Goal: Task Accomplishment & Management: Use online tool/utility

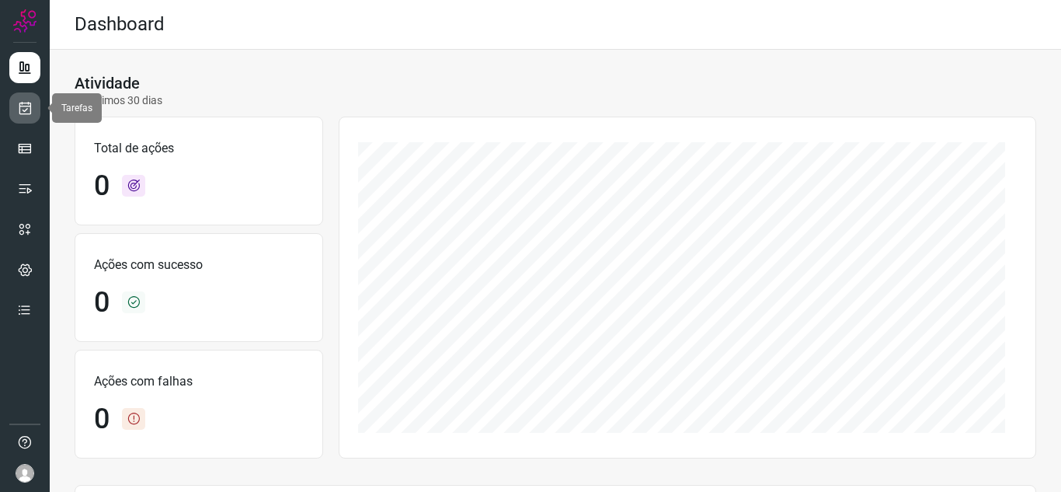
click at [20, 113] on icon at bounding box center [25, 108] width 16 height 16
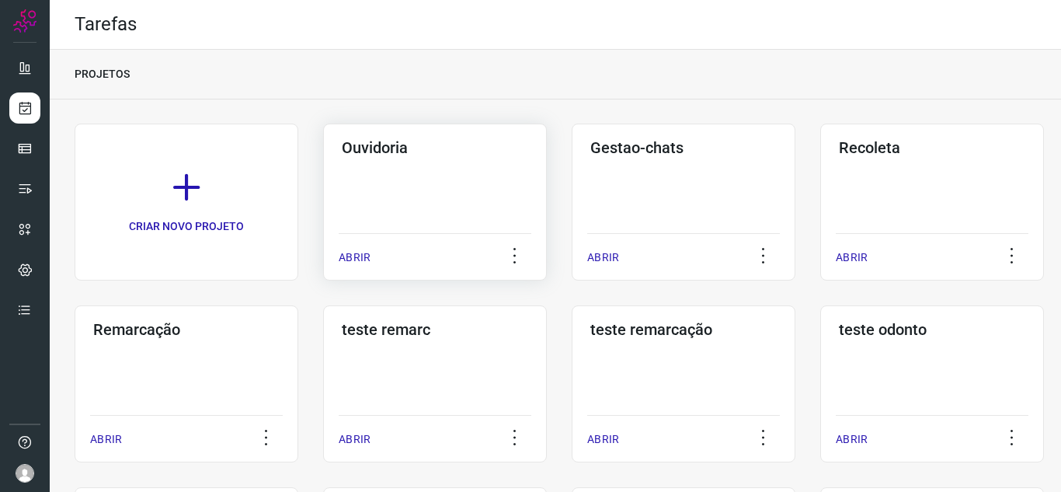
click at [339, 258] on p "ABRIR" at bounding box center [355, 257] width 32 height 16
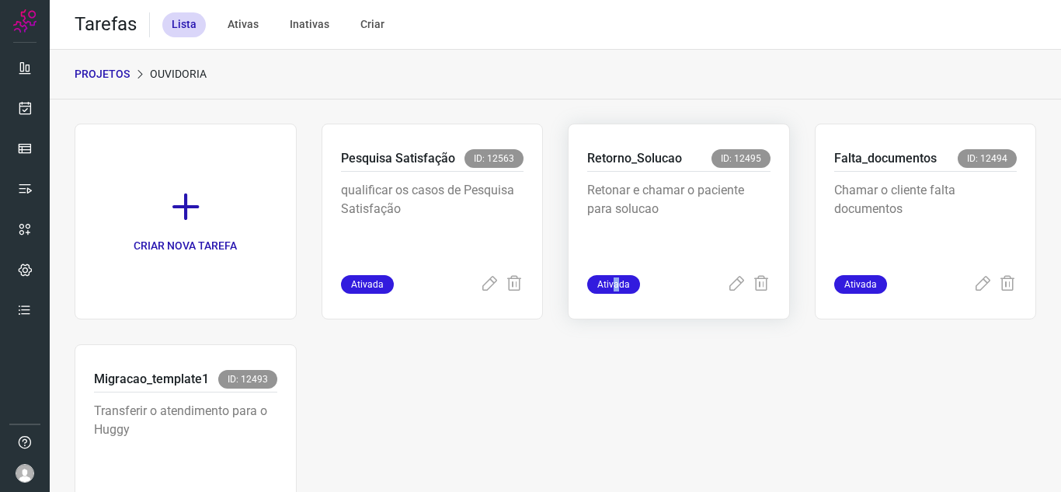
click at [610, 280] on span "Ativada" at bounding box center [613, 284] width 53 height 19
click at [727, 283] on icon at bounding box center [736, 284] width 19 height 19
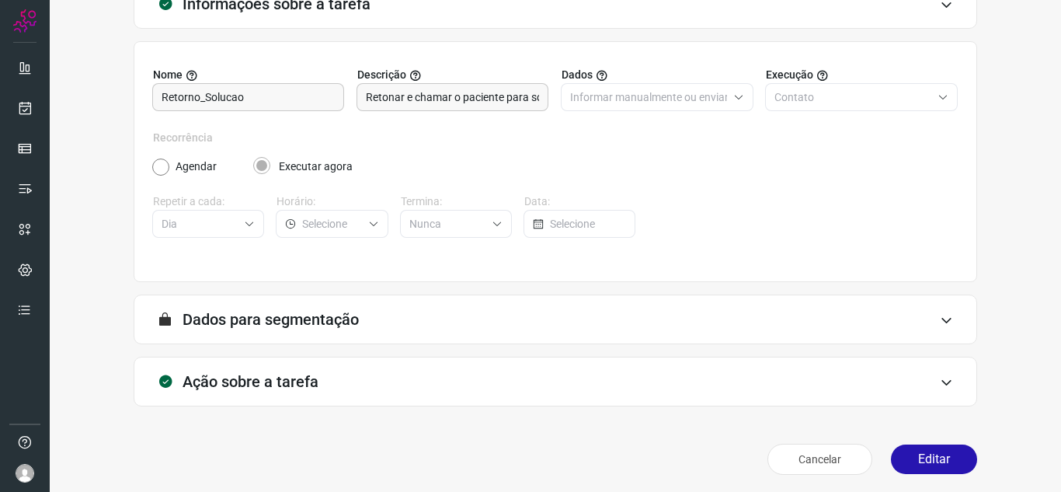
scroll to position [115, 0]
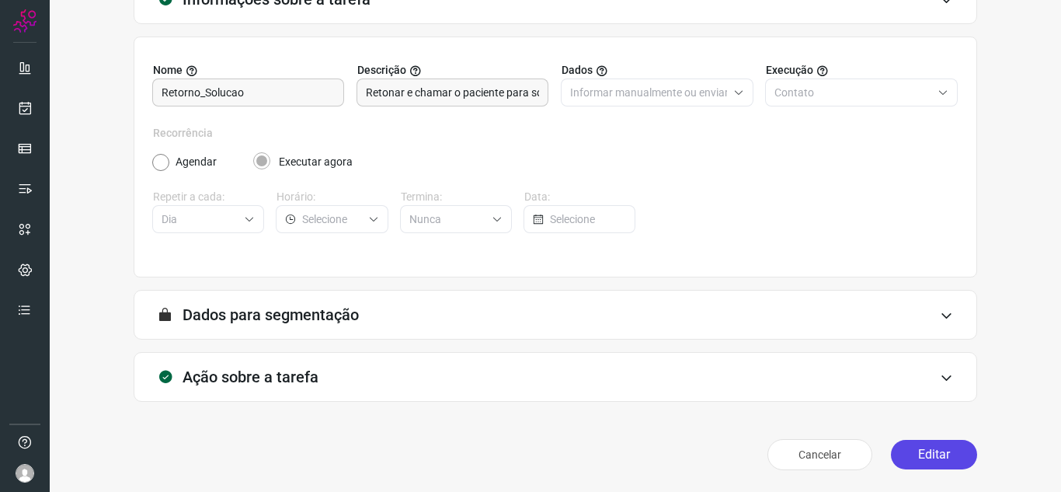
click at [942, 452] on button "Editar" at bounding box center [934, 454] width 86 height 30
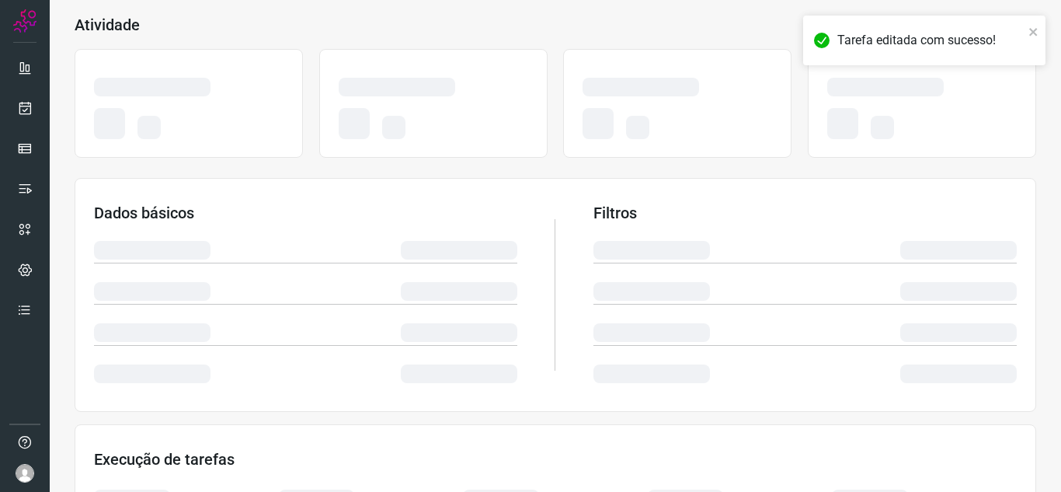
scroll to position [193, 0]
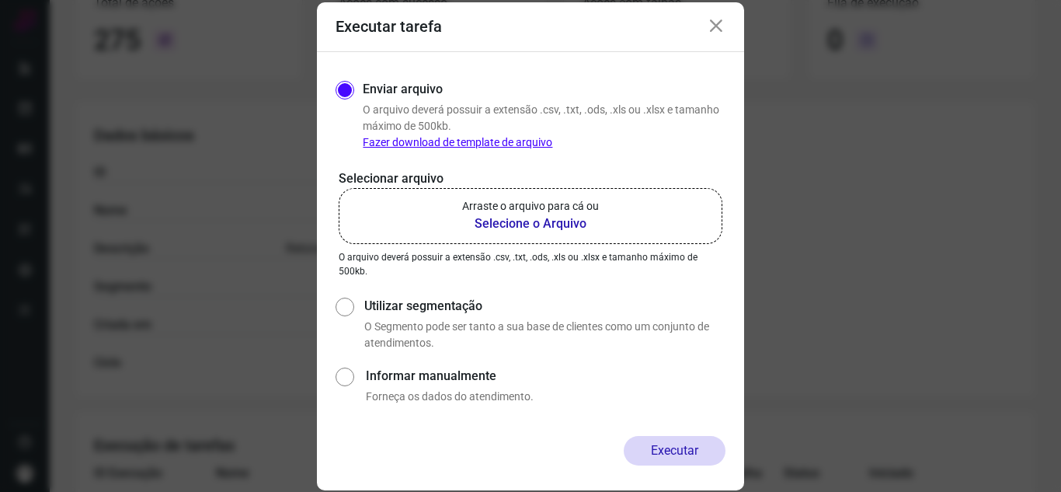
click at [513, 223] on b "Selecione o Arquivo" at bounding box center [530, 223] width 137 height 19
click at [0, 0] on input "Arraste o arquivo para cá ou Selecione o Arquivo" at bounding box center [0, 0] width 0 height 0
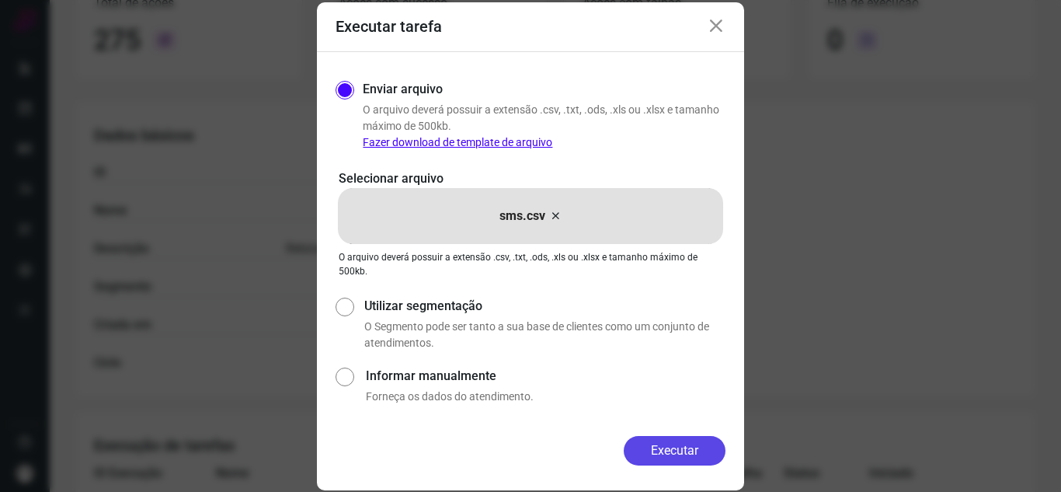
click at [655, 456] on button "Executar" at bounding box center [675, 451] width 102 height 30
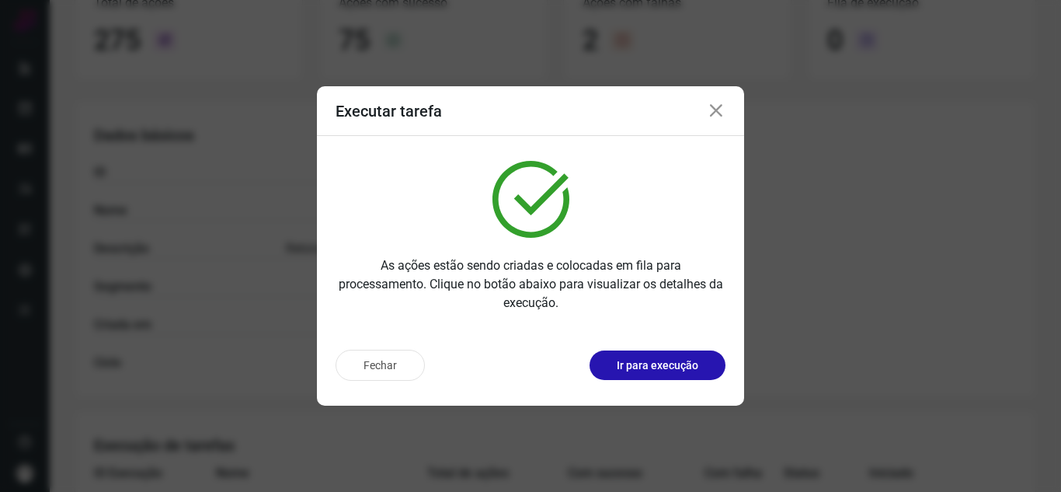
click at [675, 367] on p "Ir para execução" at bounding box center [658, 365] width 82 height 16
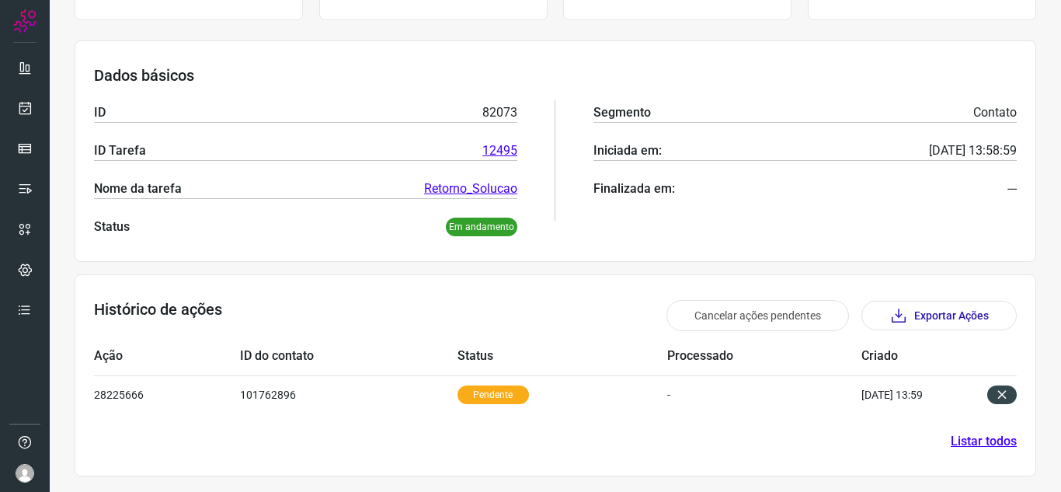
scroll to position [189, 0]
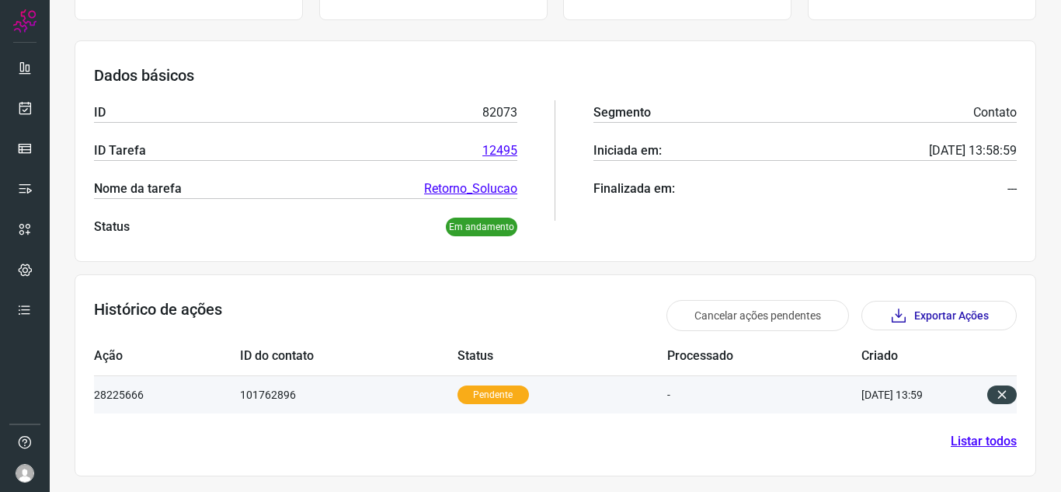
click at [504, 396] on p "Pendente" at bounding box center [492, 394] width 71 height 19
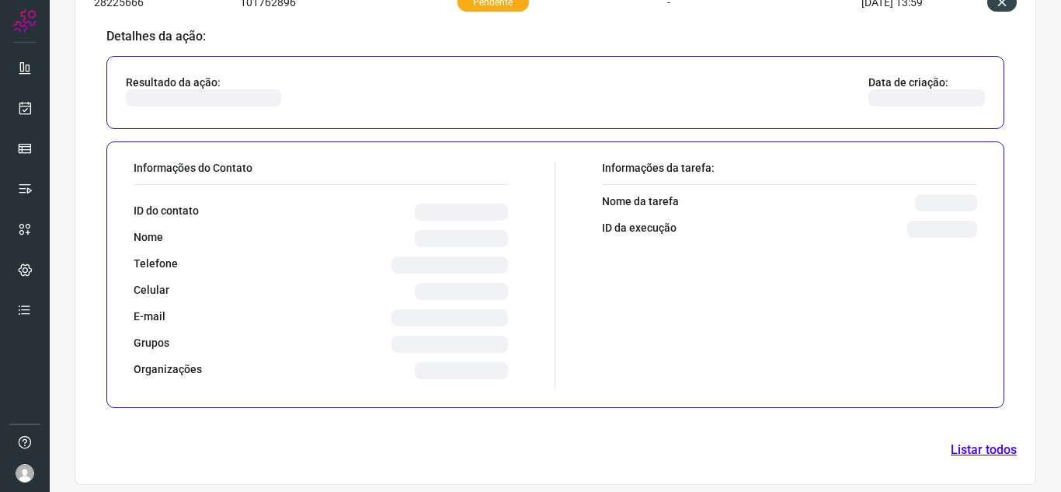
scroll to position [565, 0]
